Goal: Navigation & Orientation: Find specific page/section

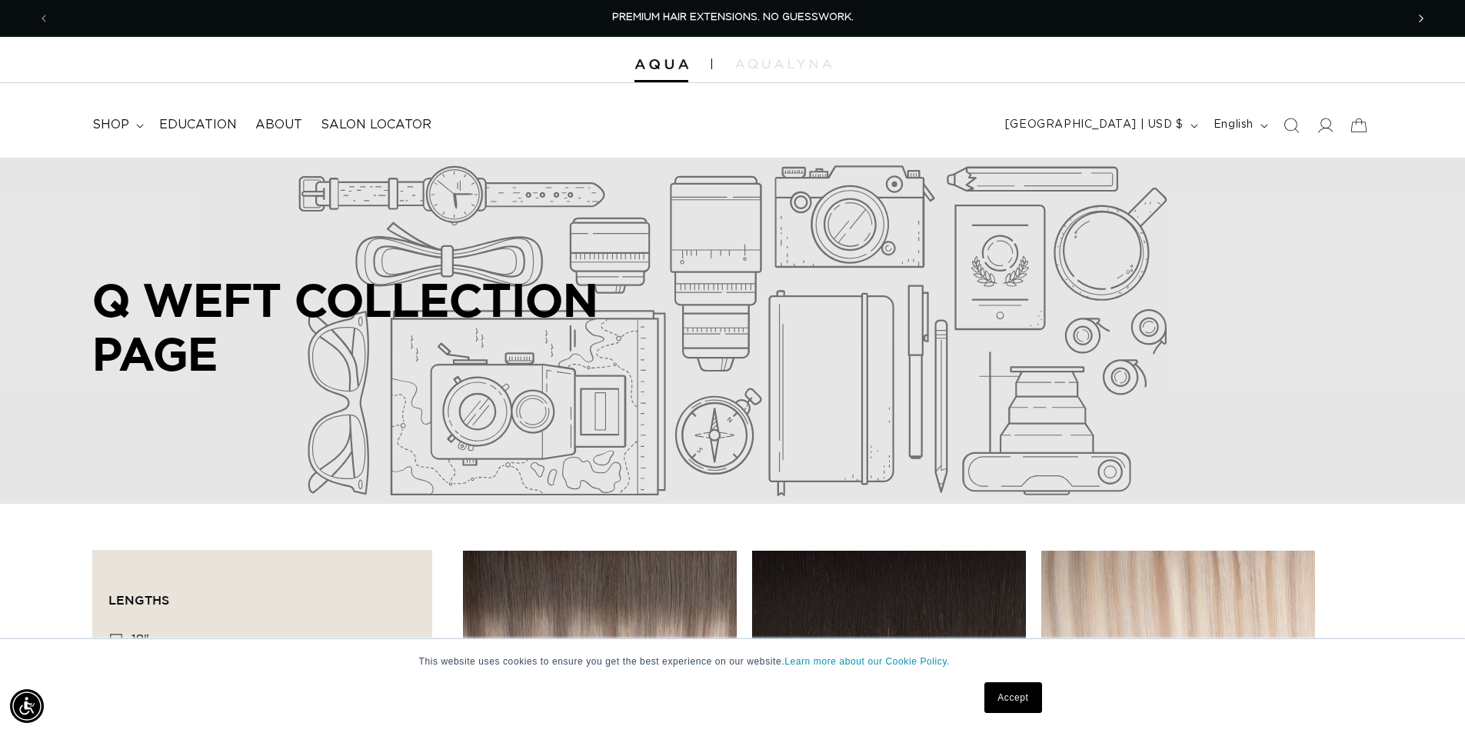
click at [1437, 28] on html "This website uses cookies to ensure you get the best experience on our website.…" at bounding box center [732, 366] width 1465 height 733
click at [287, 111] on link "About" at bounding box center [278, 125] width 65 height 35
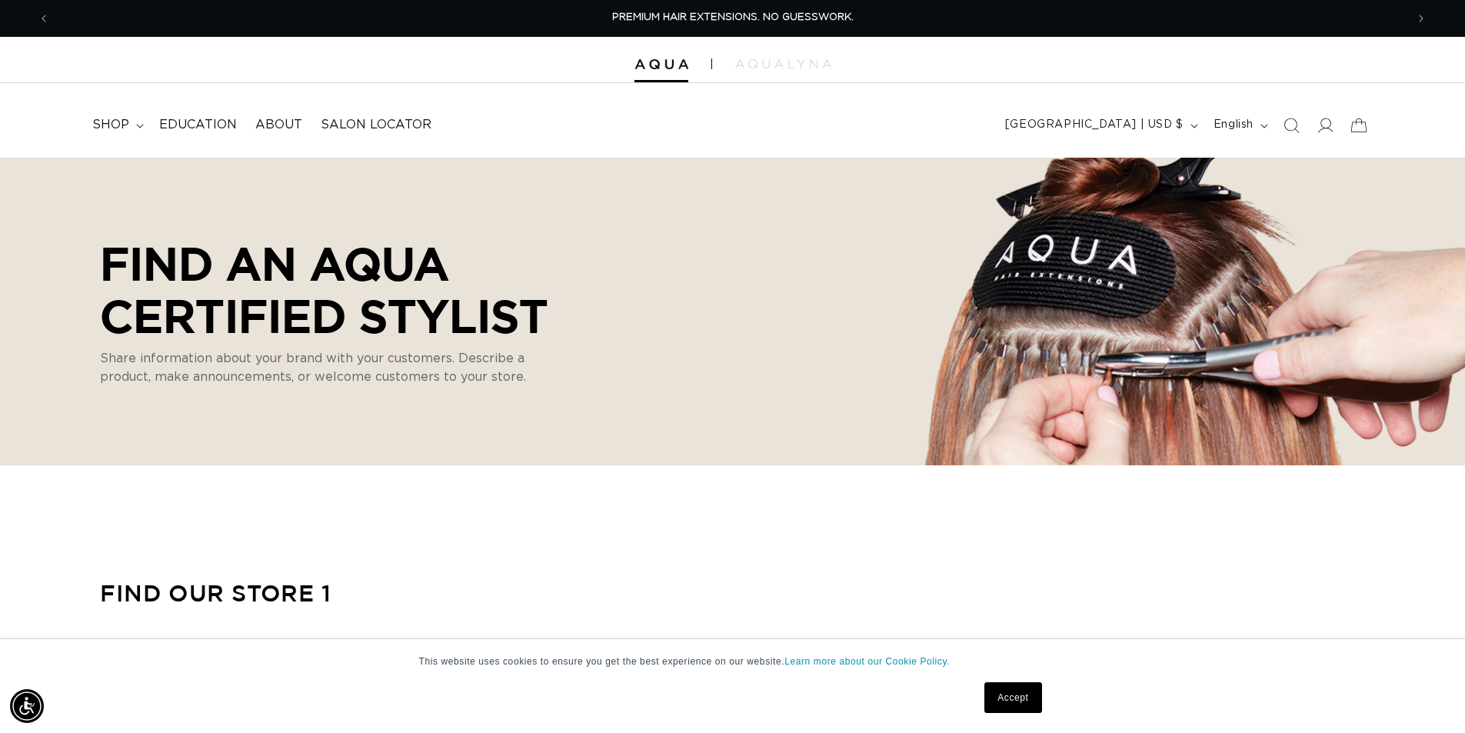
select select "m"
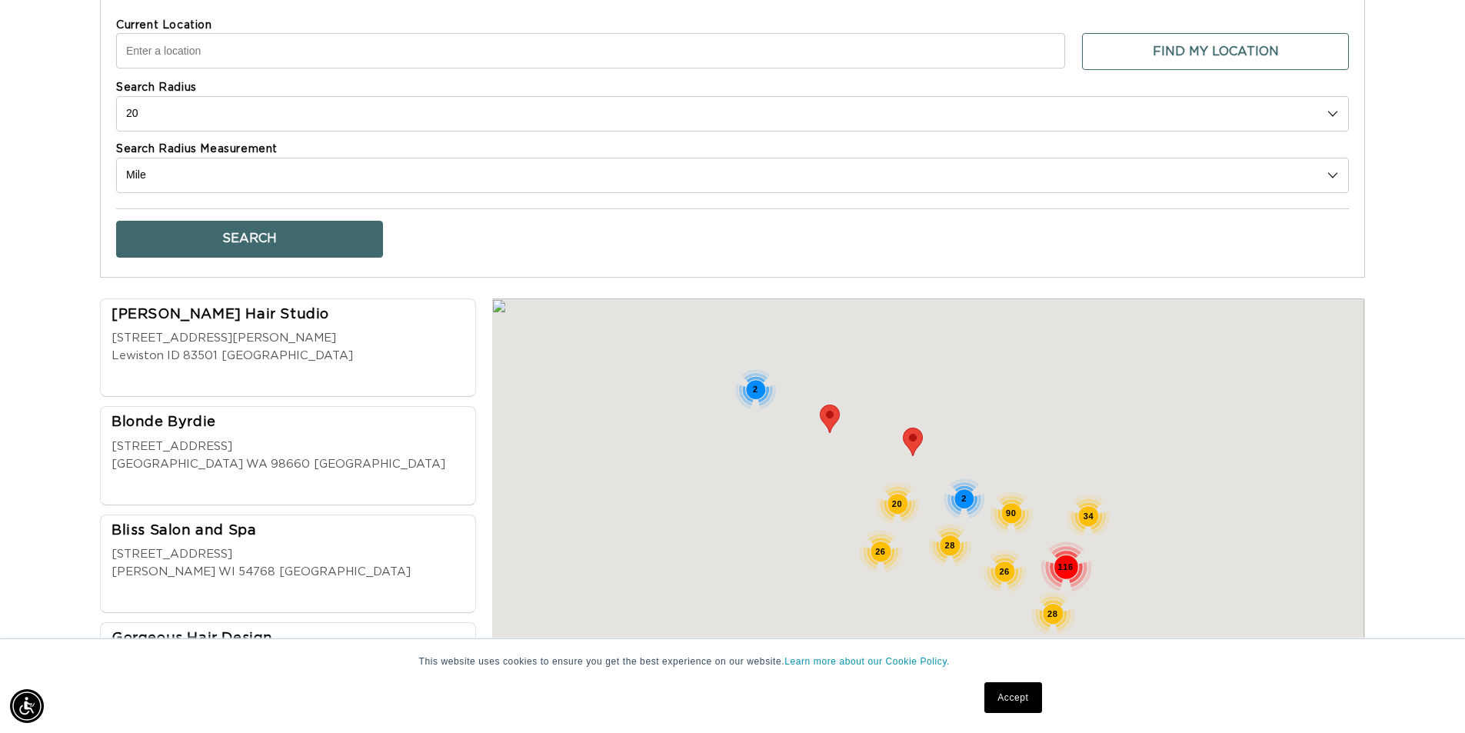
scroll to position [0, 1356]
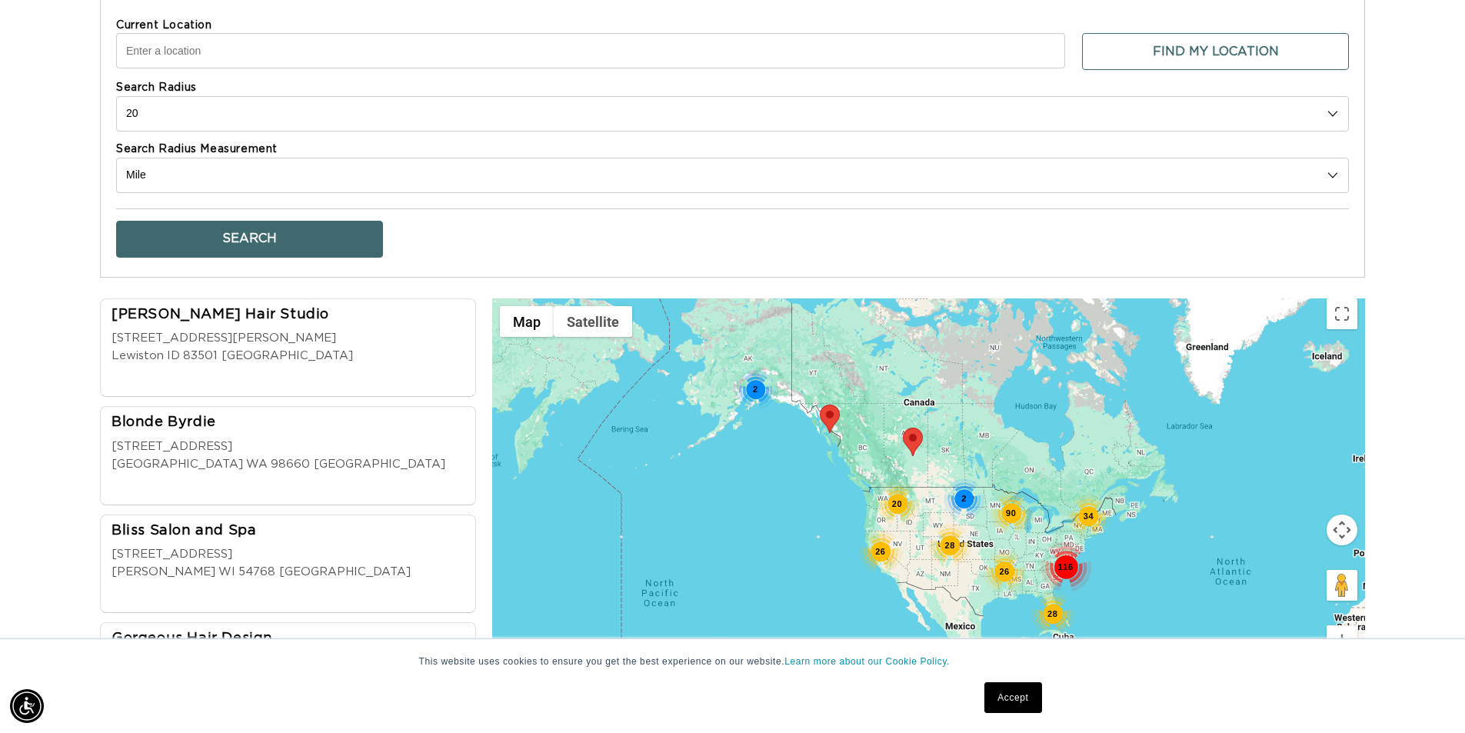
click at [260, 65] on input "Current Location" at bounding box center [590, 50] width 949 height 35
type input "[GEOGRAPHIC_DATA], [GEOGRAPHIC_DATA]"
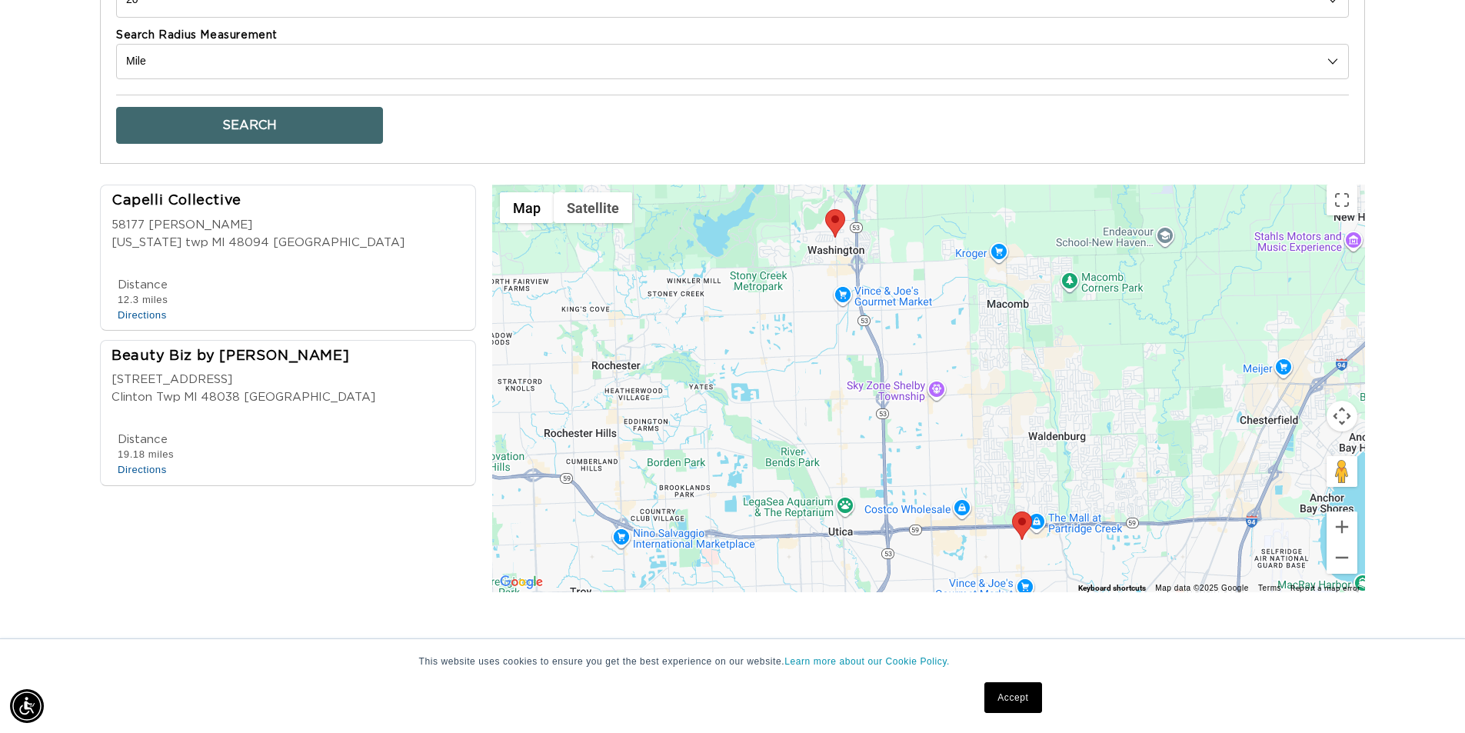
scroll to position [0, 1356]
